Goal: Find specific page/section: Find specific page/section

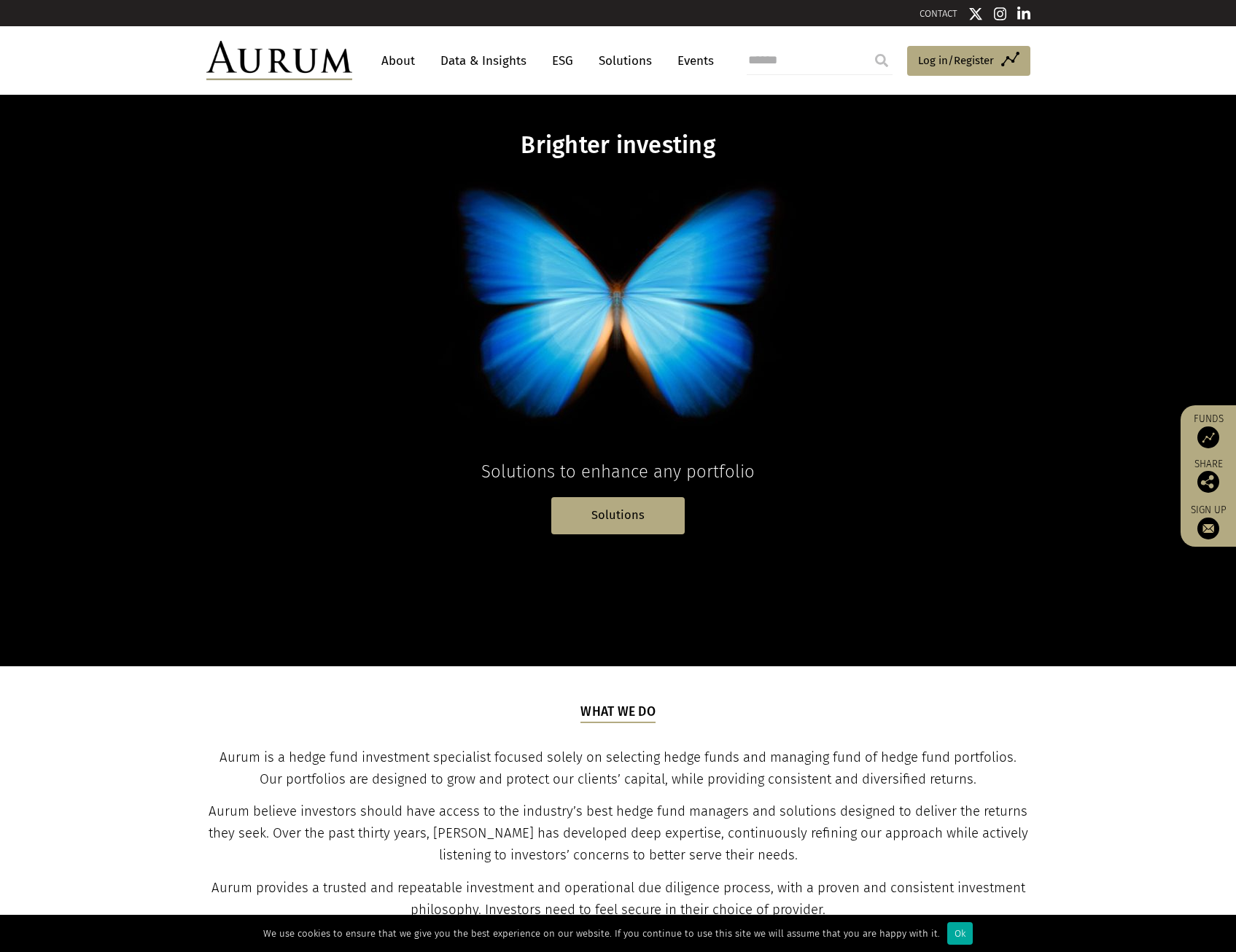
click at [404, 63] on link "About" at bounding box center [397, 60] width 48 height 27
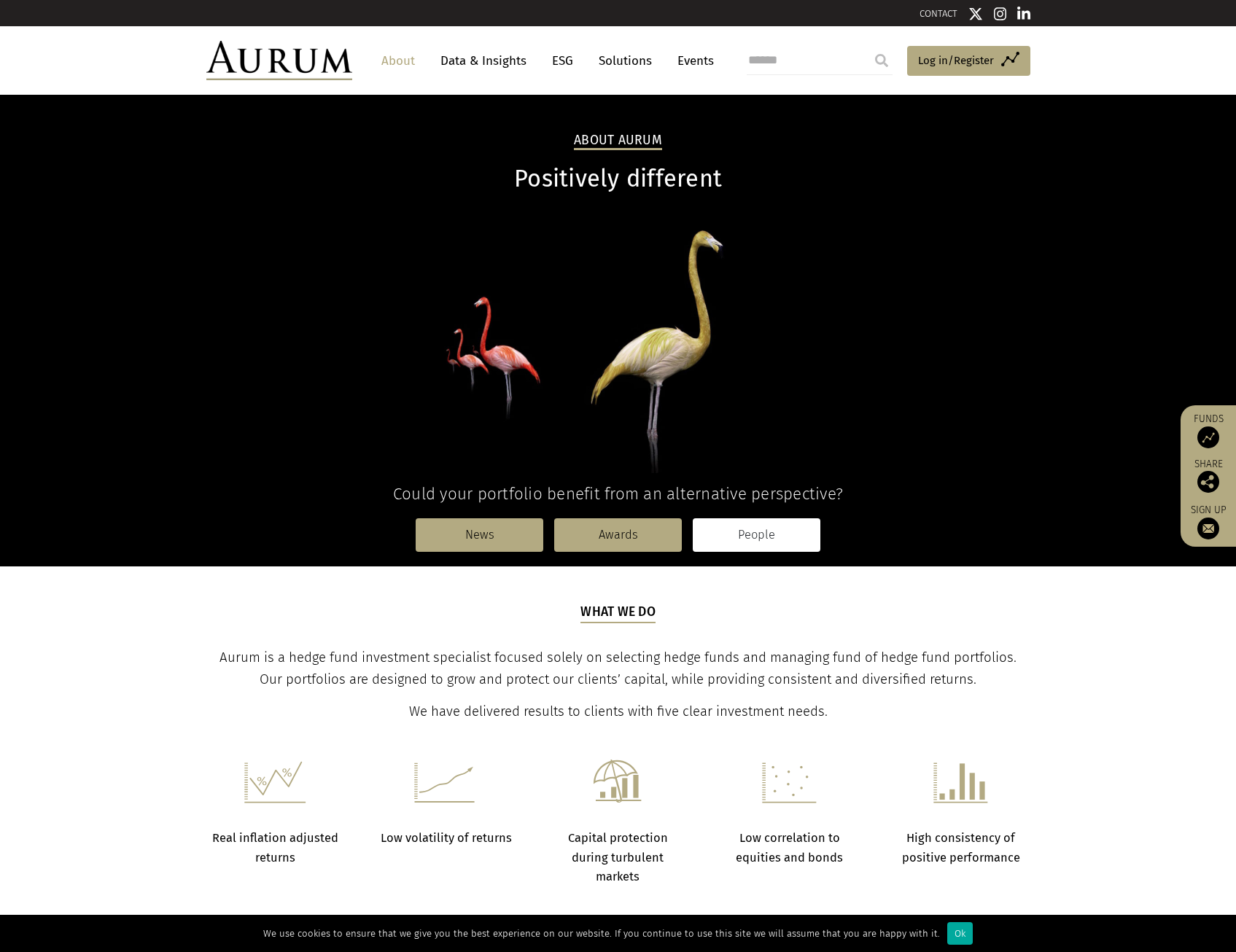
click at [798, 535] on link "People" at bounding box center [756, 535] width 128 height 33
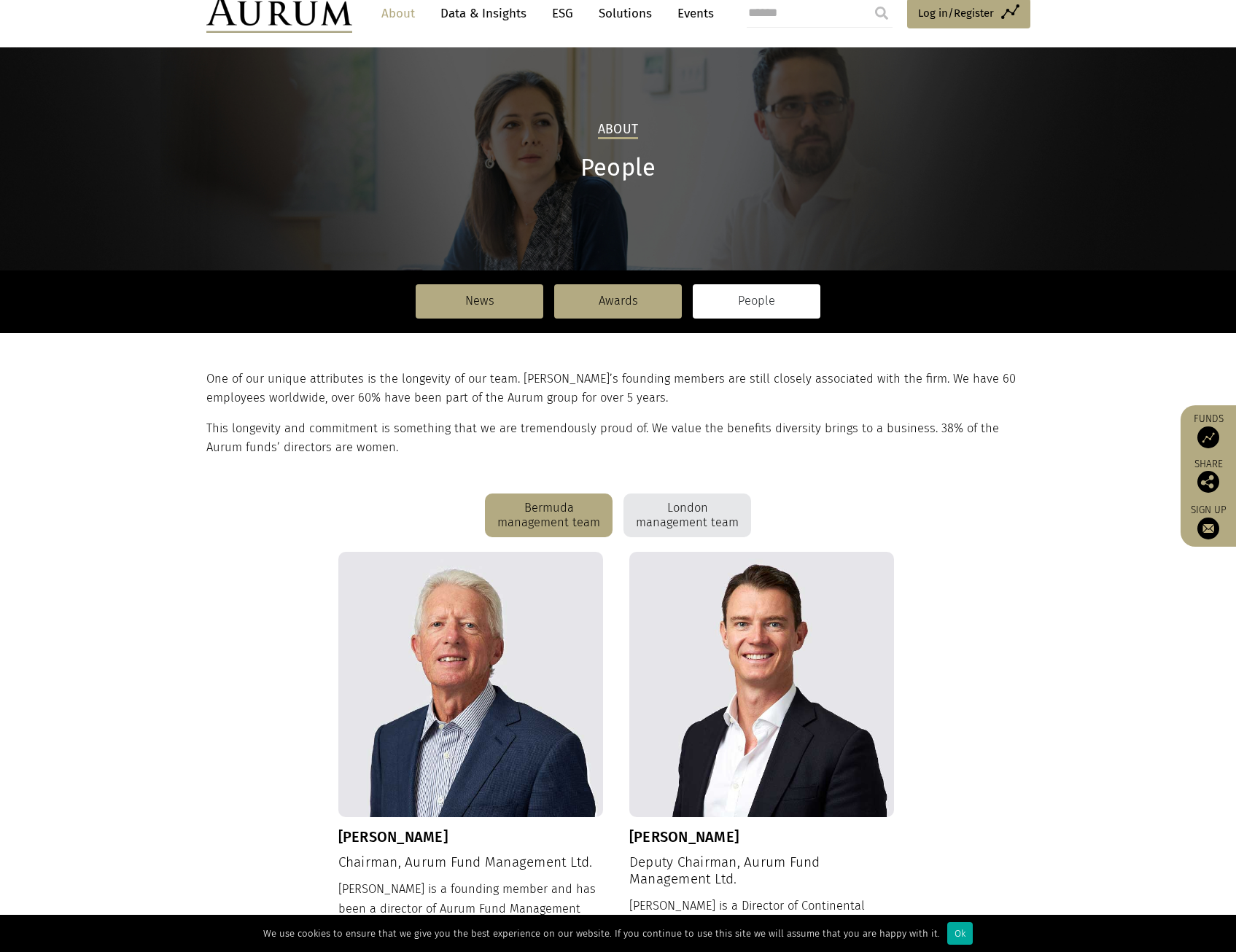
scroll to position [73, 0]
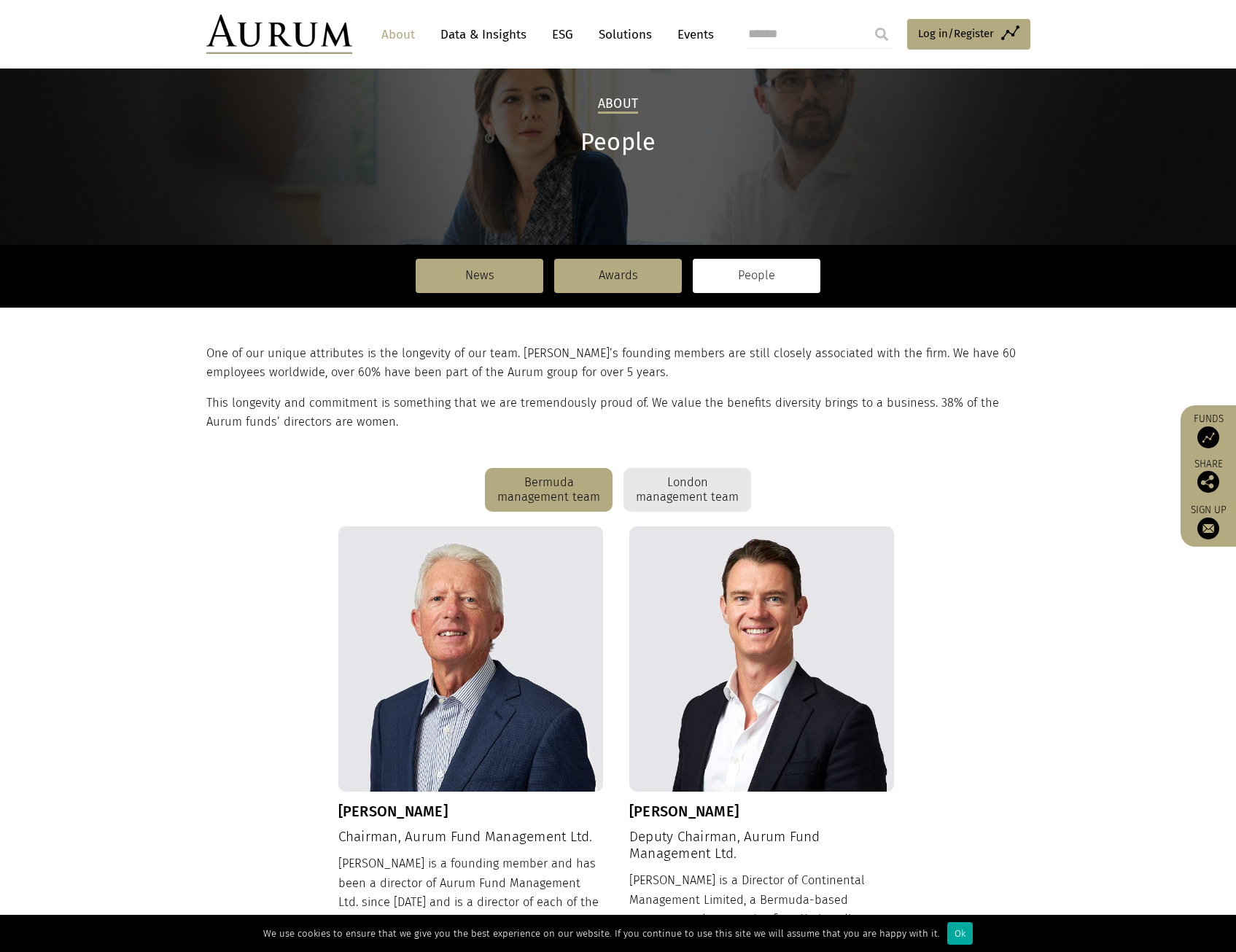
click at [665, 484] on div "London management team" at bounding box center [687, 490] width 128 height 44
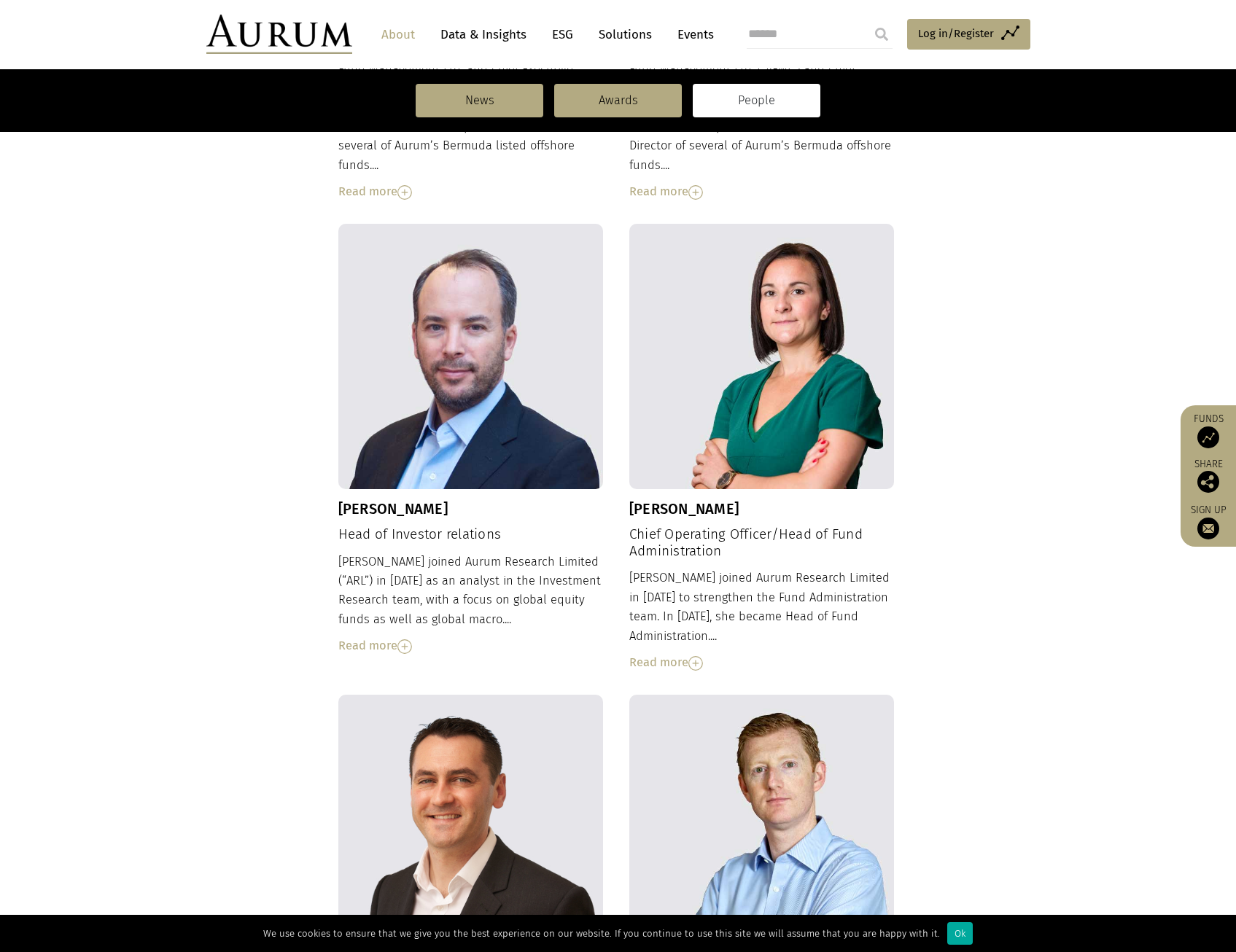
scroll to position [875, 0]
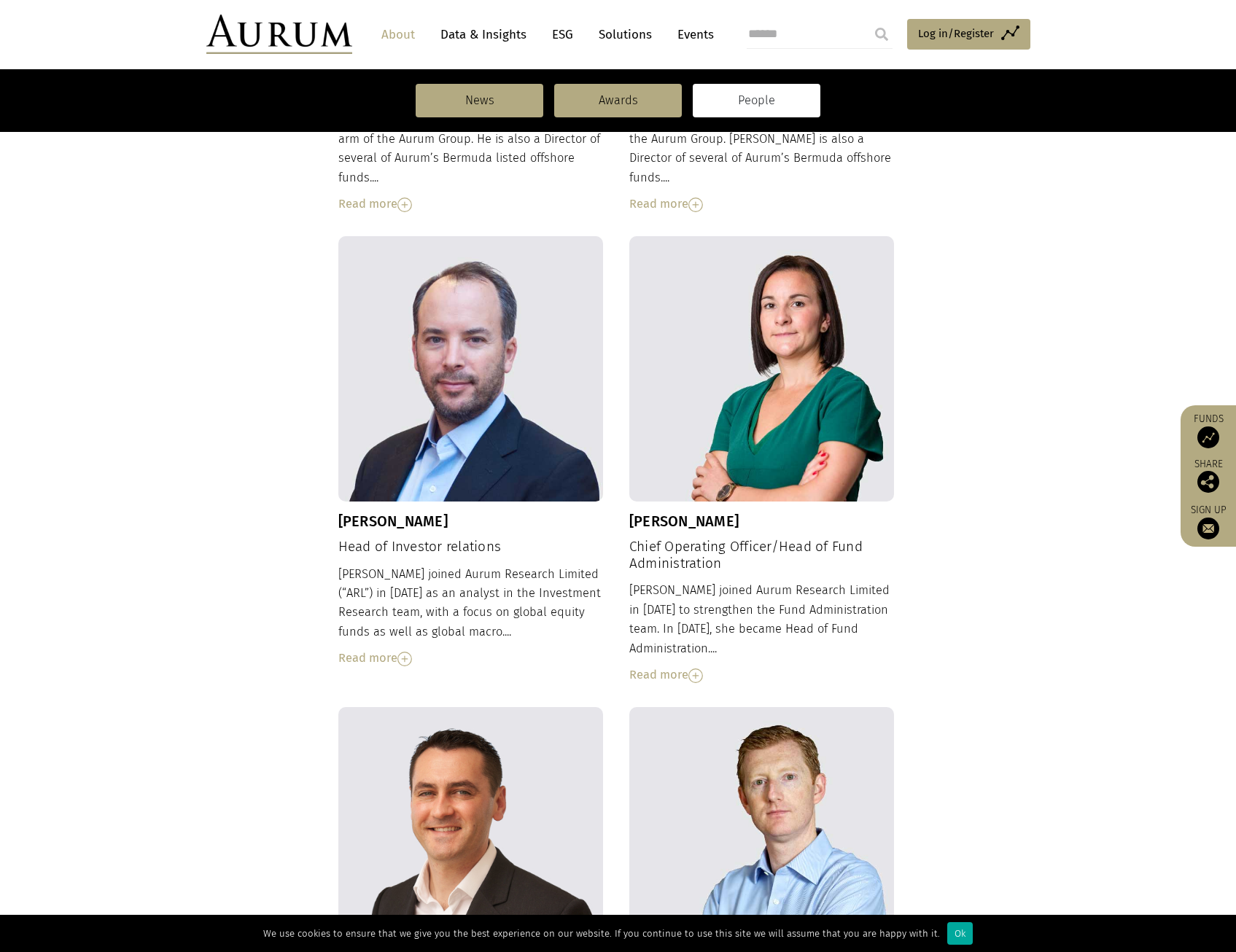
click at [679, 665] on div "Read more" at bounding box center [762, 674] width 265 height 19
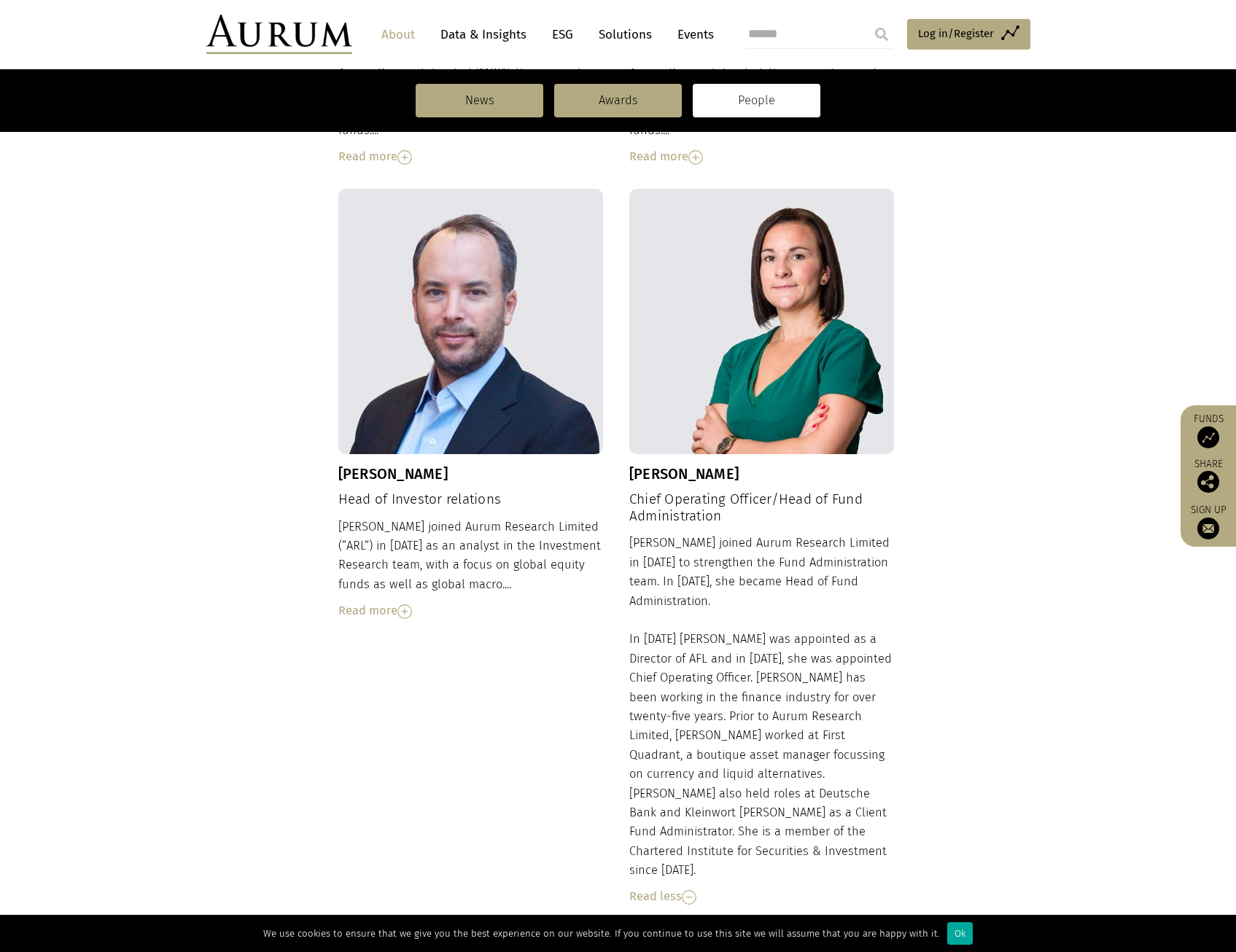
scroll to position [948, 0]
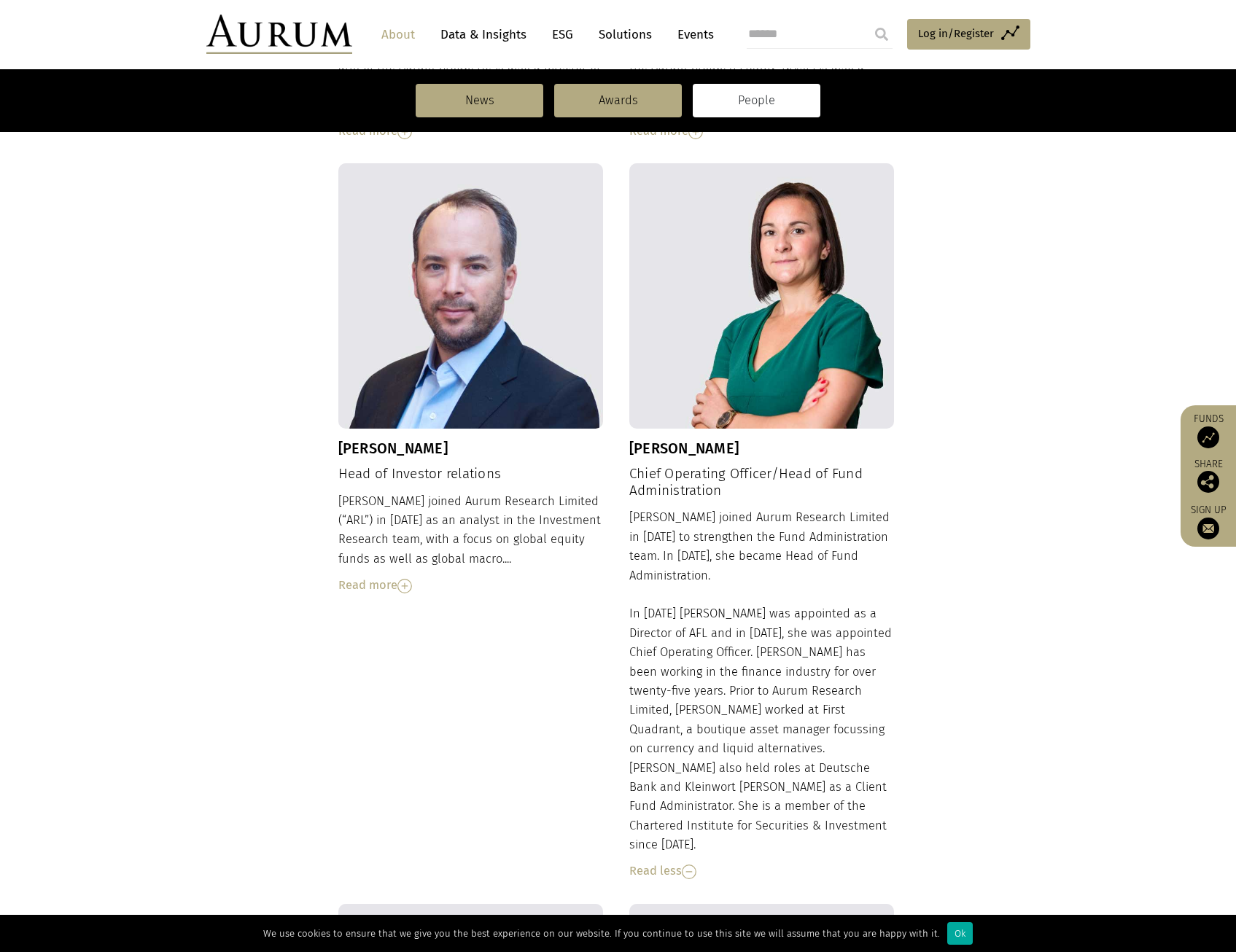
drag, startPoint x: 747, startPoint y: 436, endPoint x: 658, endPoint y: 436, distance: 89.0
click at [658, 440] on h3 "Michelle Bennett" at bounding box center [762, 448] width 265 height 17
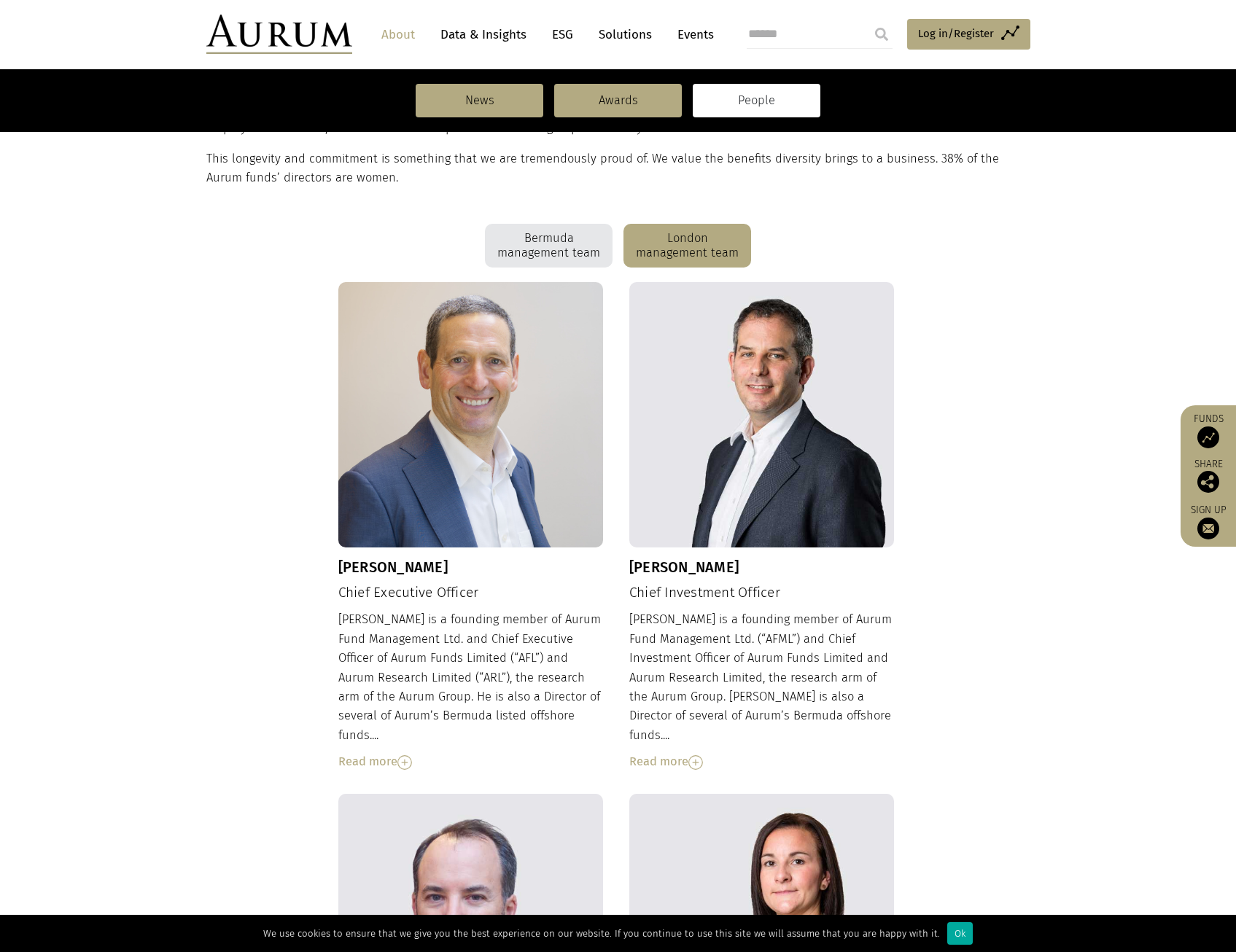
scroll to position [292, 0]
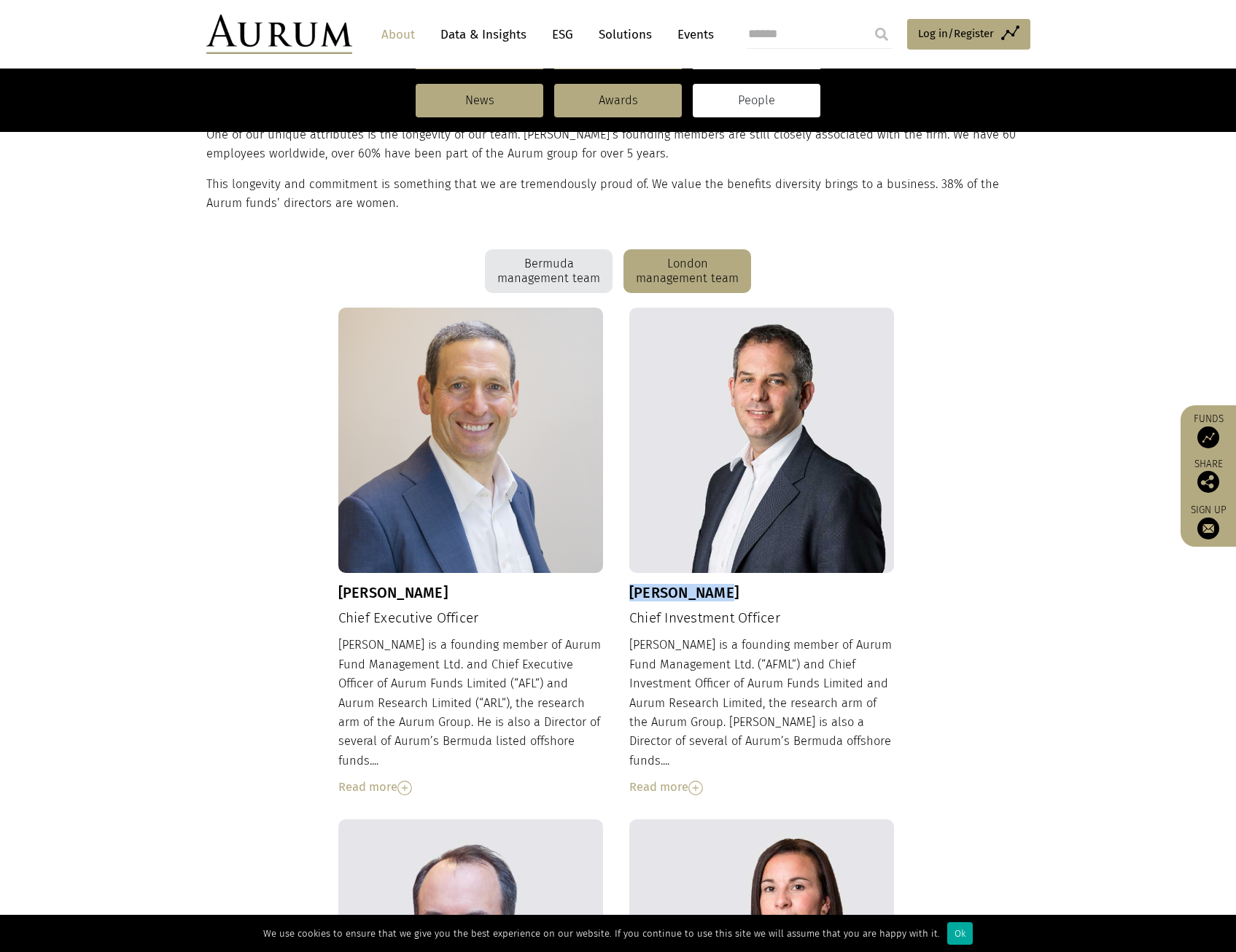
drag, startPoint x: 735, startPoint y: 599, endPoint x: 630, endPoint y: 588, distance: 105.6
click at [630, 588] on h3 "Adam Sweidan" at bounding box center [762, 592] width 265 height 17
copy h3 "Adam Sweidan"
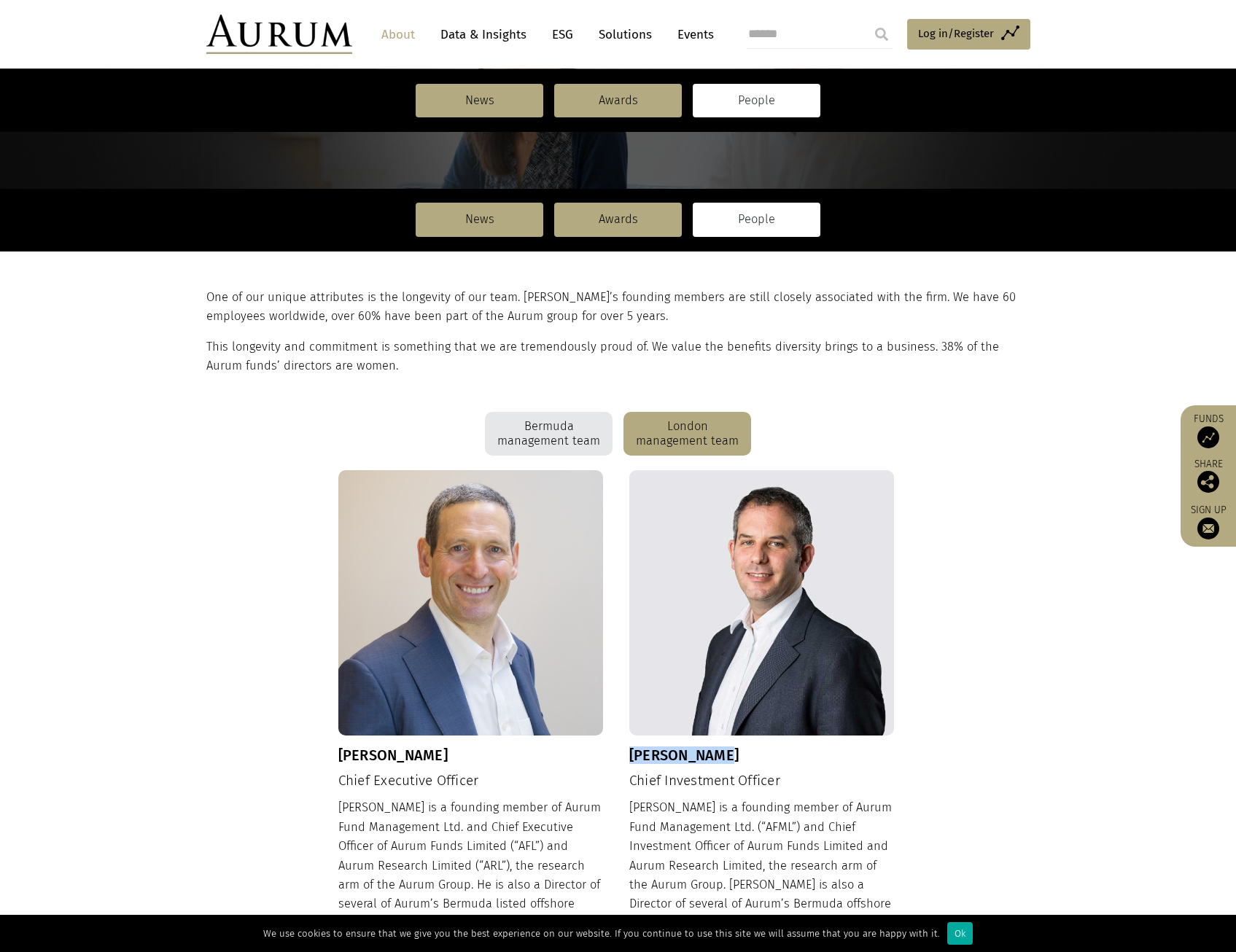
scroll to position [0, 0]
